Goal: Task Accomplishment & Management: Complete application form

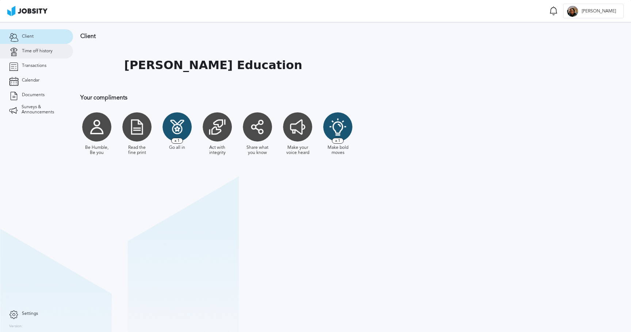
click at [34, 52] on span "Time off history" at bounding box center [37, 51] width 31 height 5
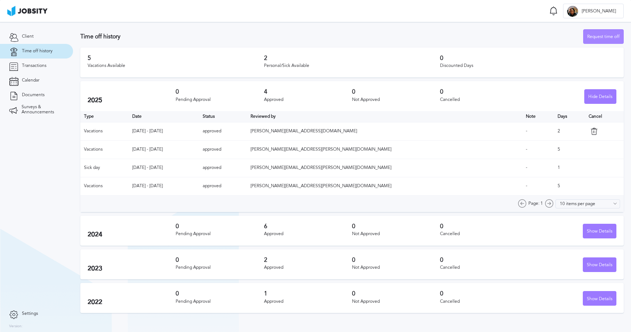
click at [601, 37] on div "Request time off" at bounding box center [604, 37] width 40 height 15
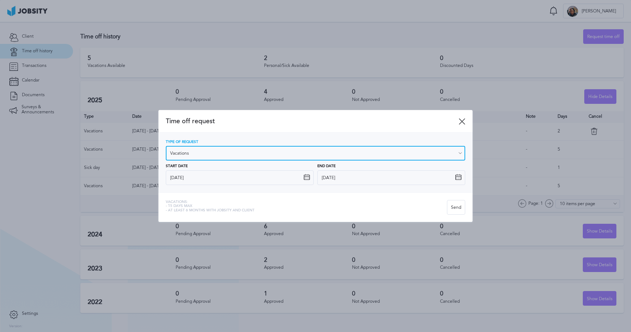
click at [246, 153] on input "Vacations" at bounding box center [316, 153] width 300 height 15
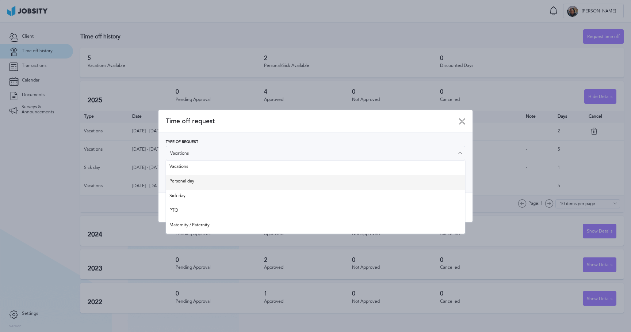
type input "Personal day"
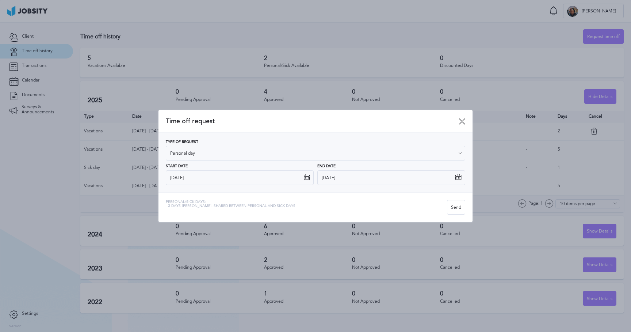
click at [191, 183] on div "Type of Request Personal day Vacations Personal day Sick day PTO Maternity / Pa…" at bounding box center [316, 162] width 300 height 45
click at [309, 177] on icon at bounding box center [307, 177] width 7 height 7
click at [308, 178] on icon at bounding box center [307, 177] width 7 height 7
click at [304, 177] on icon at bounding box center [307, 177] width 7 height 7
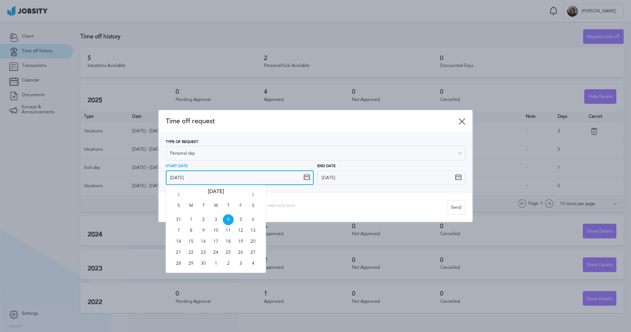
click at [192, 179] on input "[DATE]" at bounding box center [240, 177] width 148 height 15
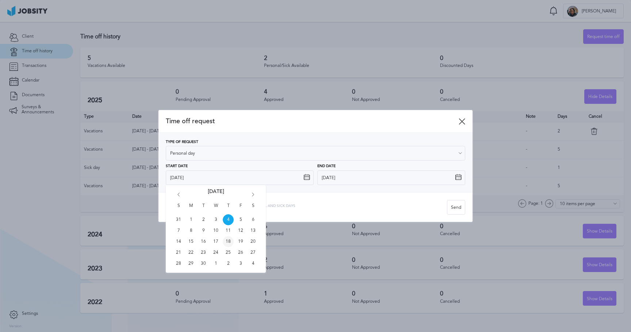
click at [230, 240] on span "18" at bounding box center [228, 241] width 11 height 11
type input "[DATE]"
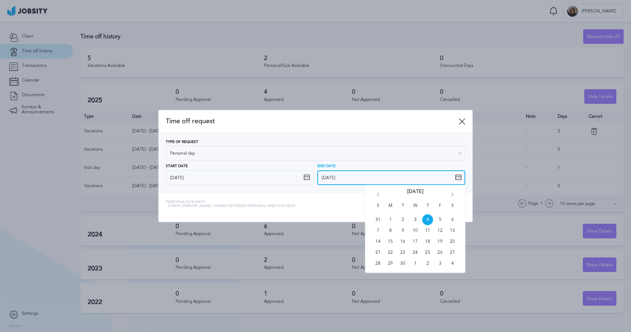
click at [345, 176] on input "[DATE]" at bounding box center [391, 177] width 148 height 15
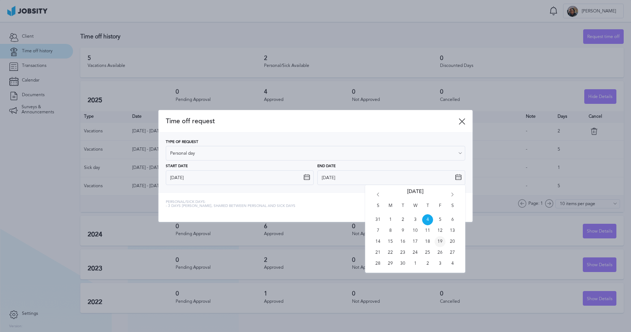
click at [442, 241] on span "19" at bounding box center [440, 241] width 11 height 11
type input "[DATE]"
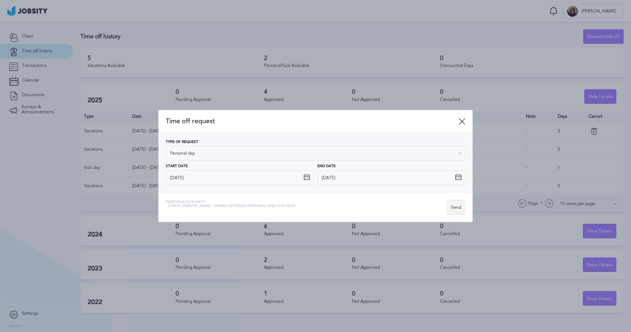
click at [458, 206] on div "Send" at bounding box center [457, 207] width 18 height 15
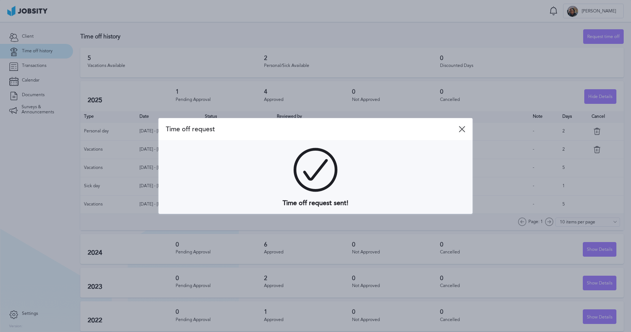
click at [464, 130] on icon at bounding box center [462, 129] width 7 height 7
